Goal: Task Accomplishment & Management: Manage account settings

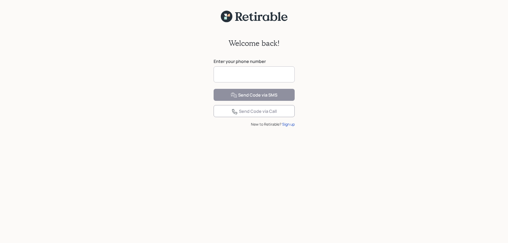
click at [243, 74] on input at bounding box center [254, 74] width 81 height 16
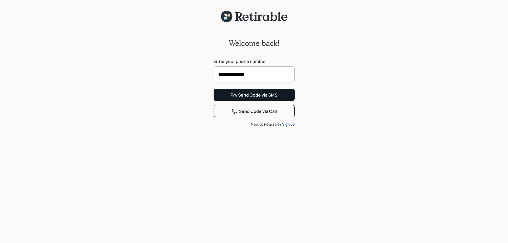
type input "**********"
click at [251, 98] on div "Send Code via SMS" at bounding box center [254, 95] width 47 height 6
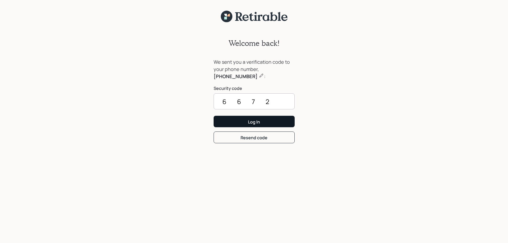
type input "6672"
click at [259, 122] on div "Log In" at bounding box center [254, 122] width 12 height 6
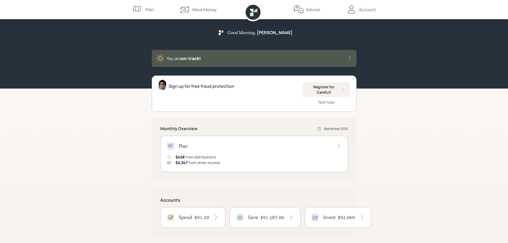
click at [200, 9] on div "Move Money" at bounding box center [204, 9] width 24 height 6
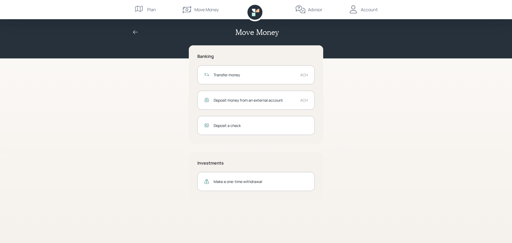
click at [231, 74] on div "Transfer money" at bounding box center [255, 75] width 82 height 6
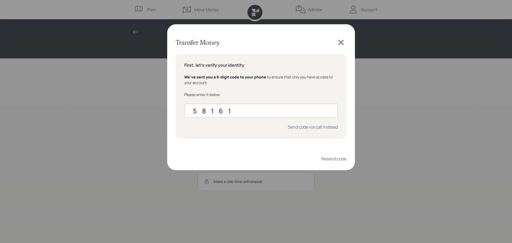
type input "581613"
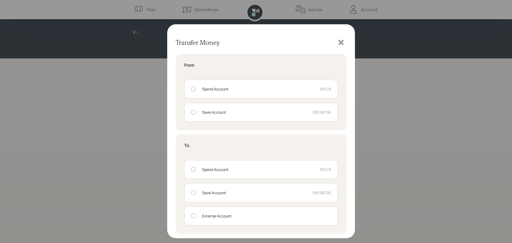
click at [193, 113] on div at bounding box center [193, 112] width 5 height 5
radio input "true"
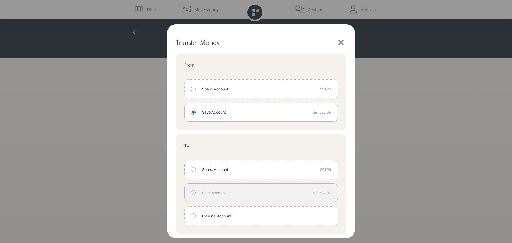
click at [193, 169] on div at bounding box center [193, 169] width 5 height 5
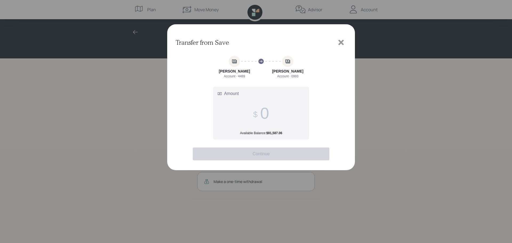
click at [262, 114] on input "Amount Available Balance: $91,587.06" at bounding box center [264, 113] width 9 height 18
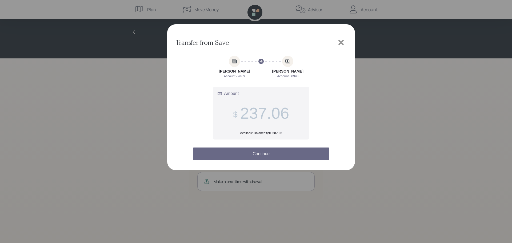
type input "237.06"
click at [282, 153] on button "Continue" at bounding box center [261, 153] width 136 height 13
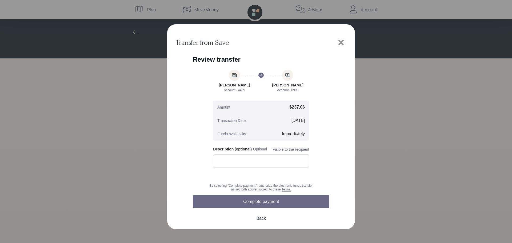
click at [279, 199] on button "Complete payment" at bounding box center [261, 201] width 136 height 13
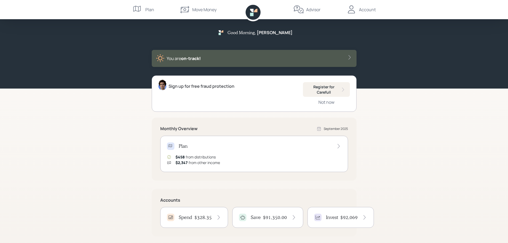
click at [370, 9] on div "Account" at bounding box center [367, 9] width 17 height 6
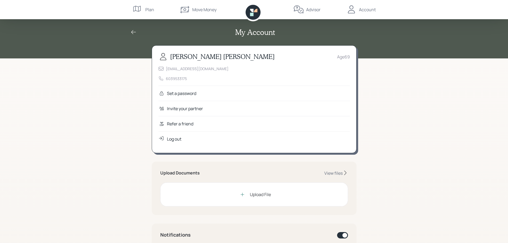
click at [172, 139] on div "Log out" at bounding box center [174, 139] width 14 height 6
